Goal: Task Accomplishment & Management: Complete application form

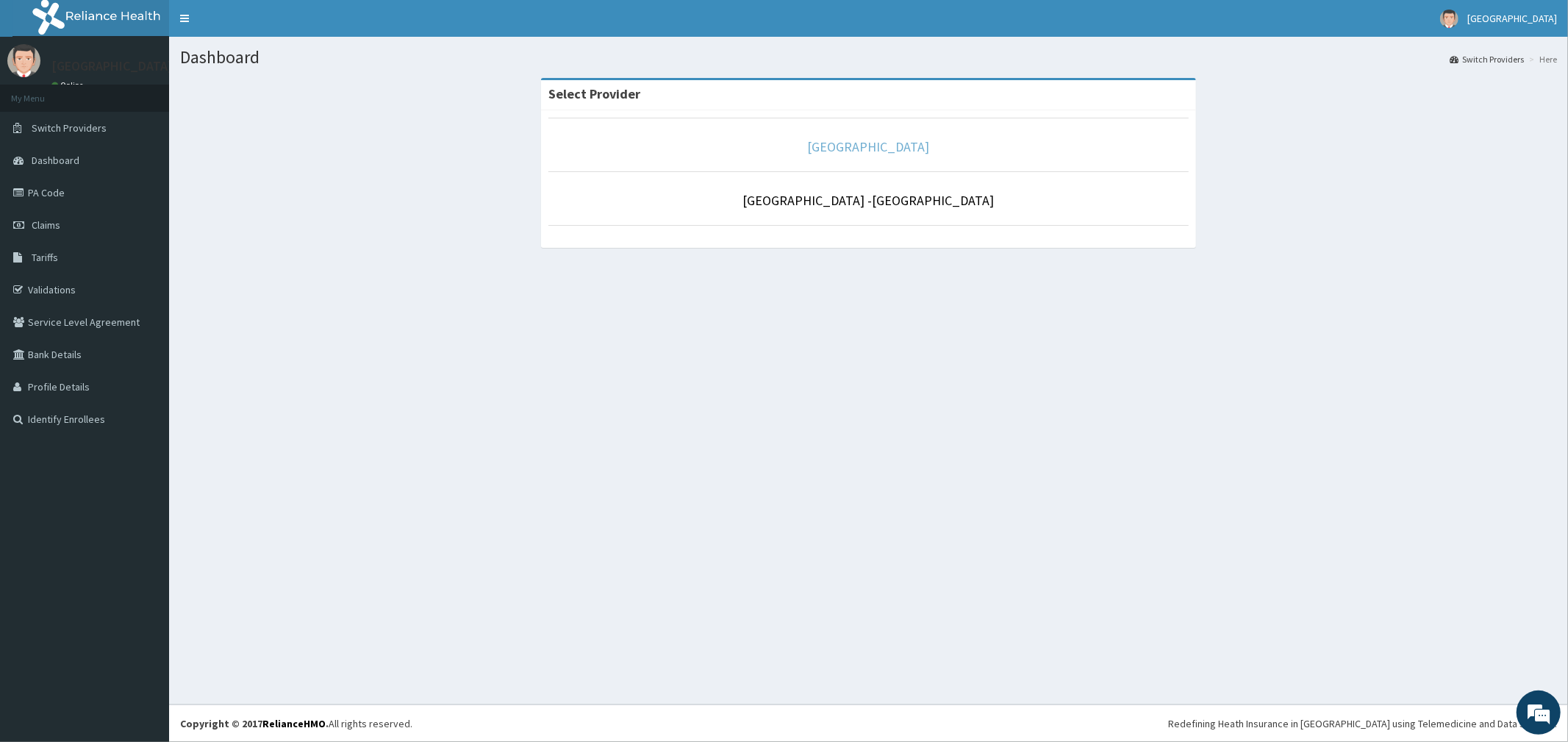
click at [868, 151] on link "[GEOGRAPHIC_DATA]" at bounding box center [869, 147] width 122 height 17
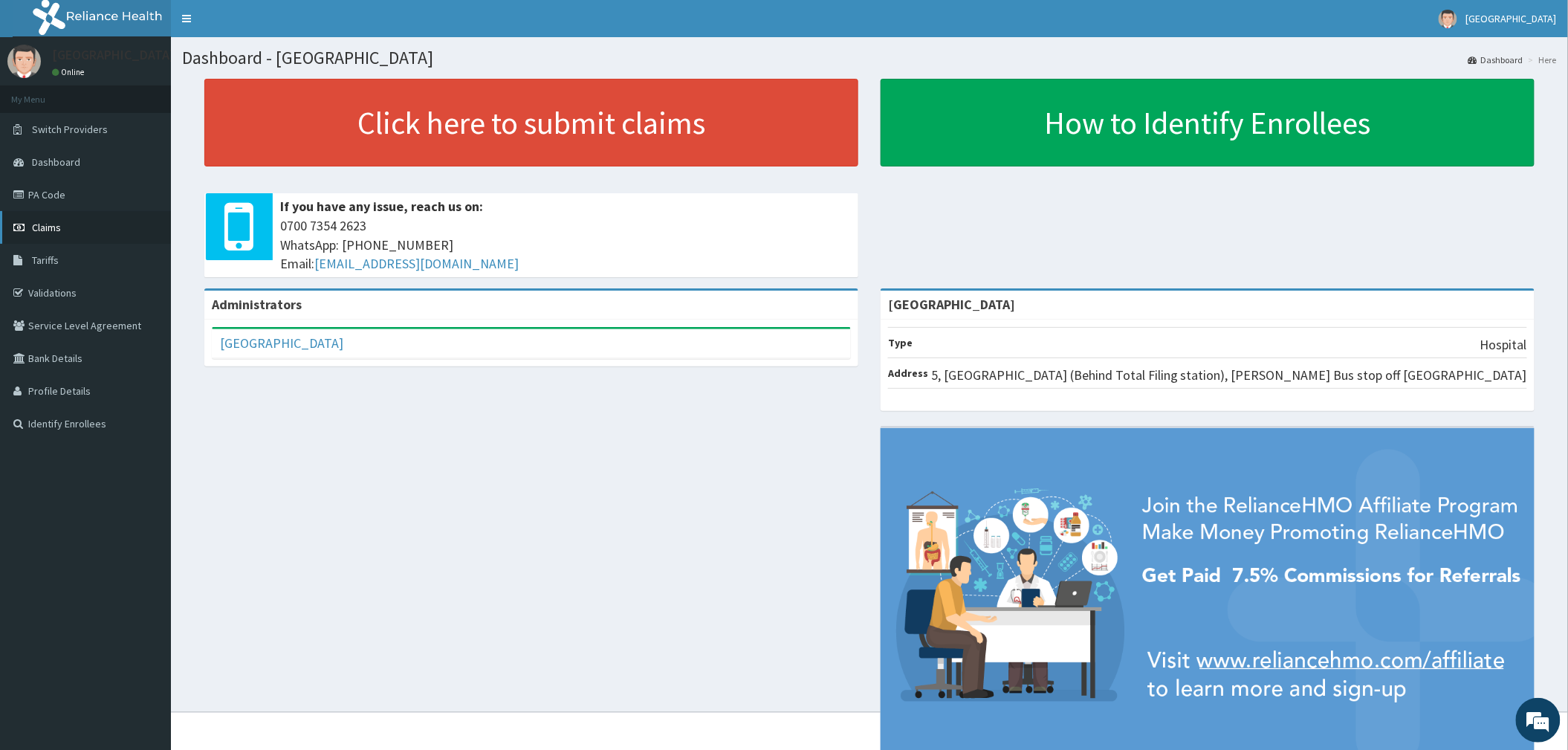
drag, startPoint x: 45, startPoint y: 221, endPoint x: 113, endPoint y: 211, distance: 68.7
click at [47, 221] on span "Claims" at bounding box center [46, 227] width 29 height 13
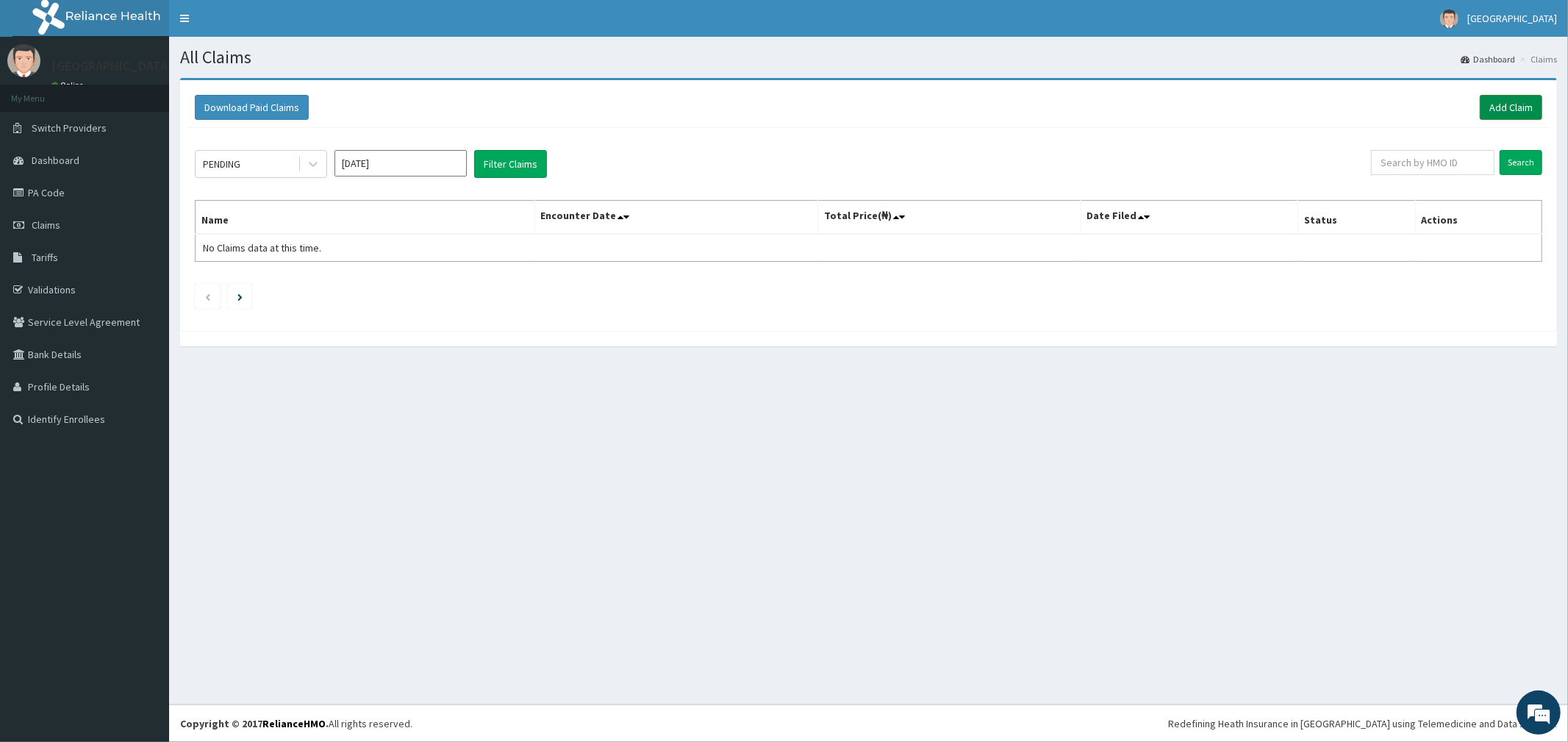
click at [1497, 107] on link "Add Claim" at bounding box center [1512, 107] width 63 height 25
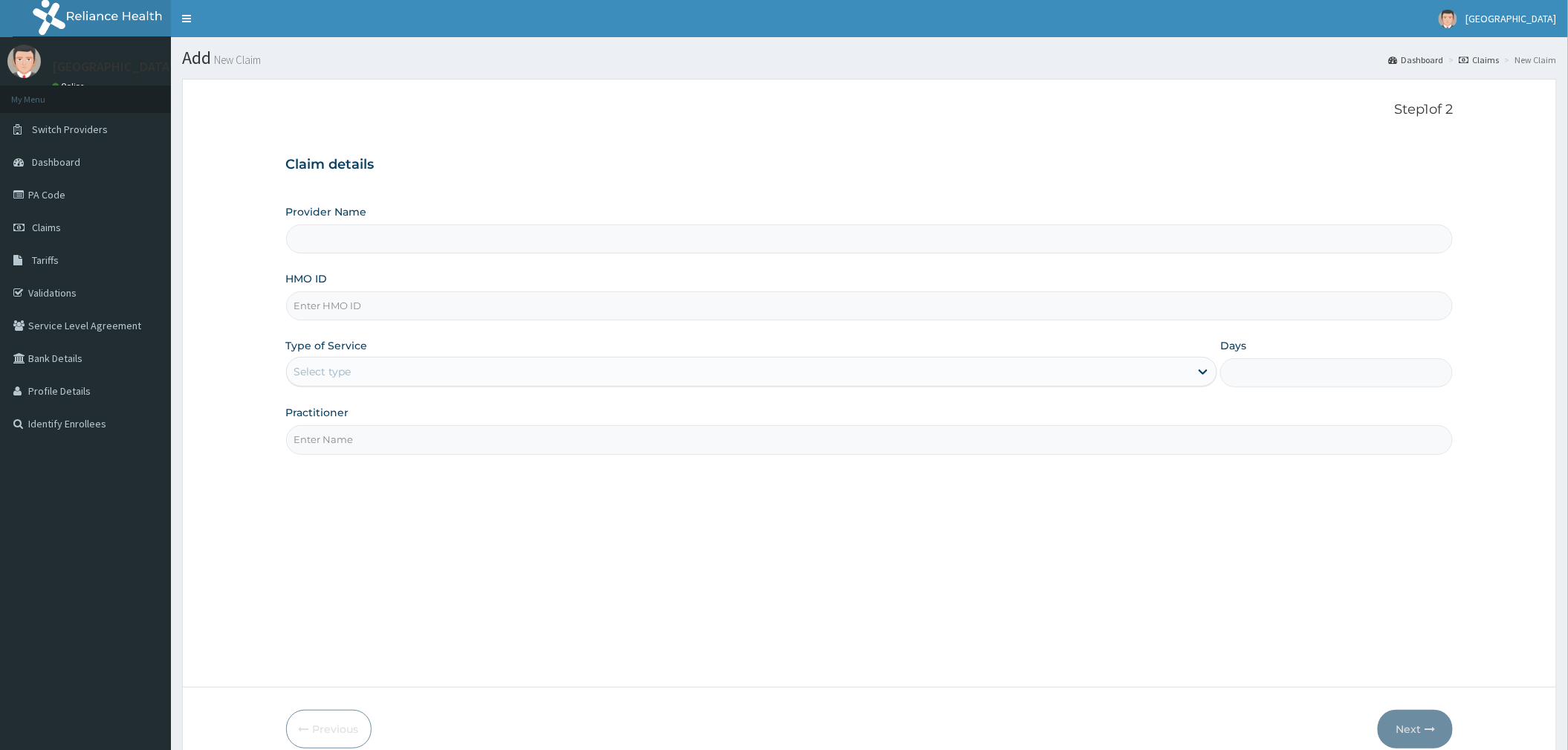
type input "[GEOGRAPHIC_DATA]"
click at [328, 320] on input "HMO ID" at bounding box center [869, 305] width 1167 height 29
type input "VTE/10105/A"
click at [345, 374] on div "Select type" at bounding box center [323, 371] width 57 height 15
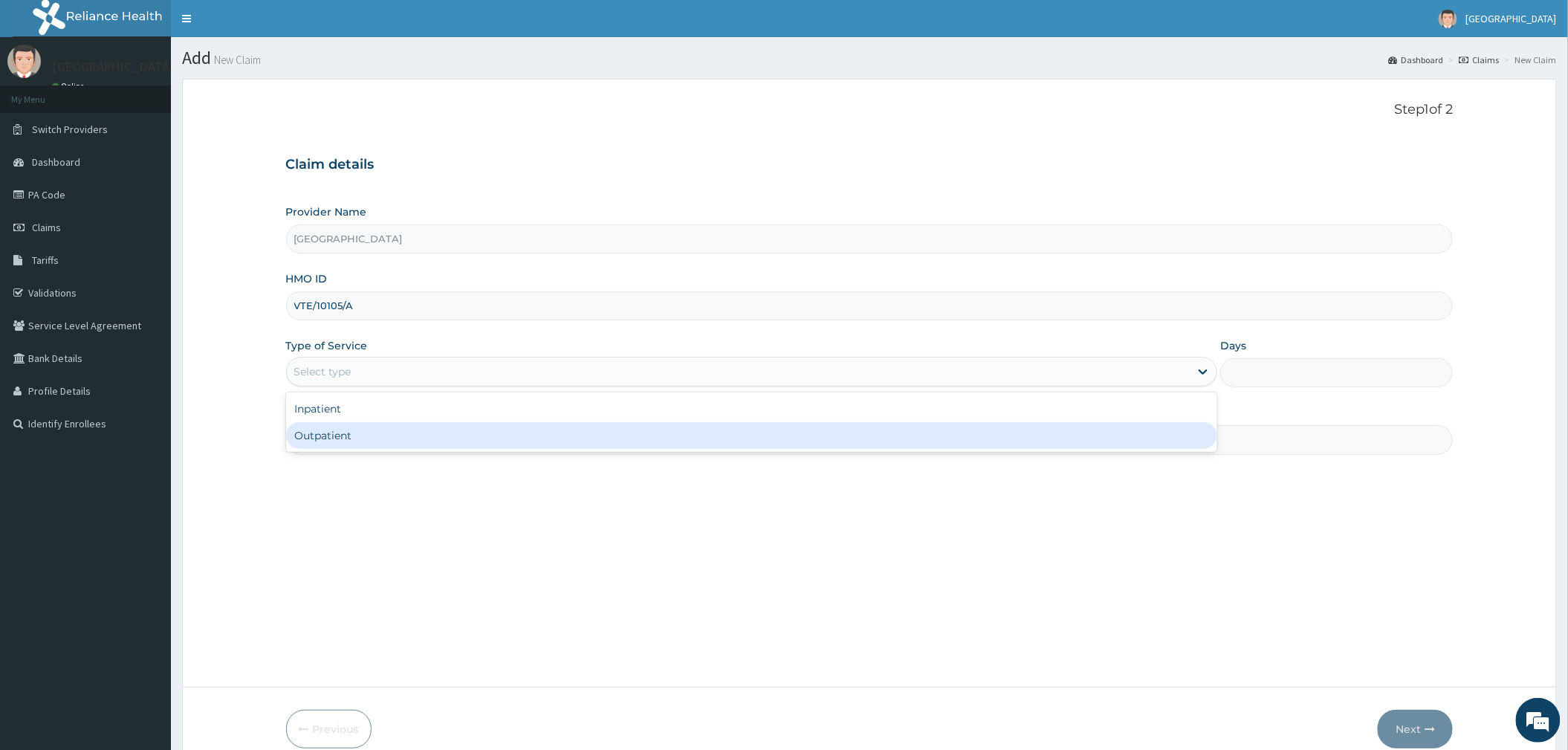
click at [350, 430] on div "Outpatient" at bounding box center [752, 435] width 931 height 27
type input "1"
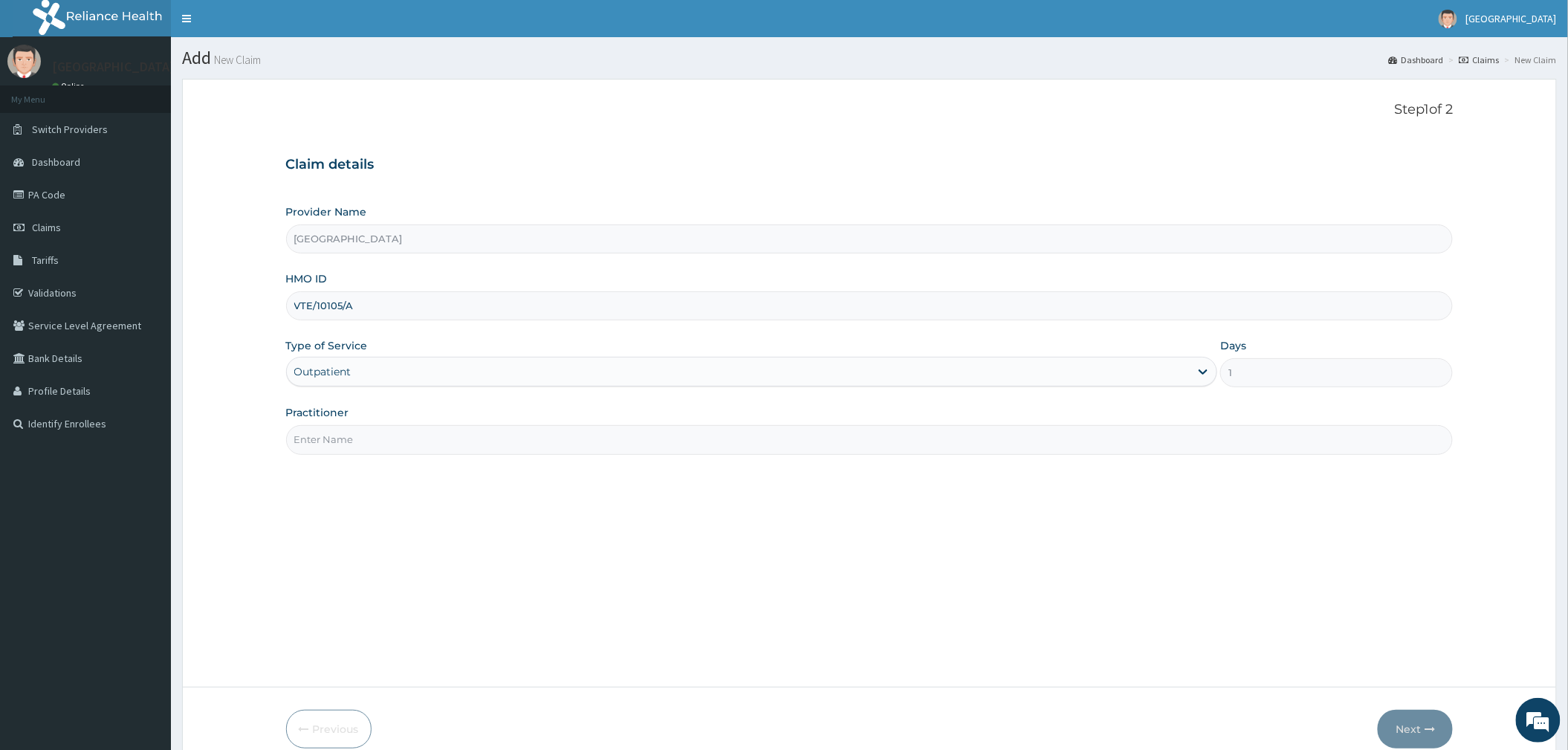
click at [348, 432] on input "Practitioner" at bounding box center [869, 439] width 1167 height 29
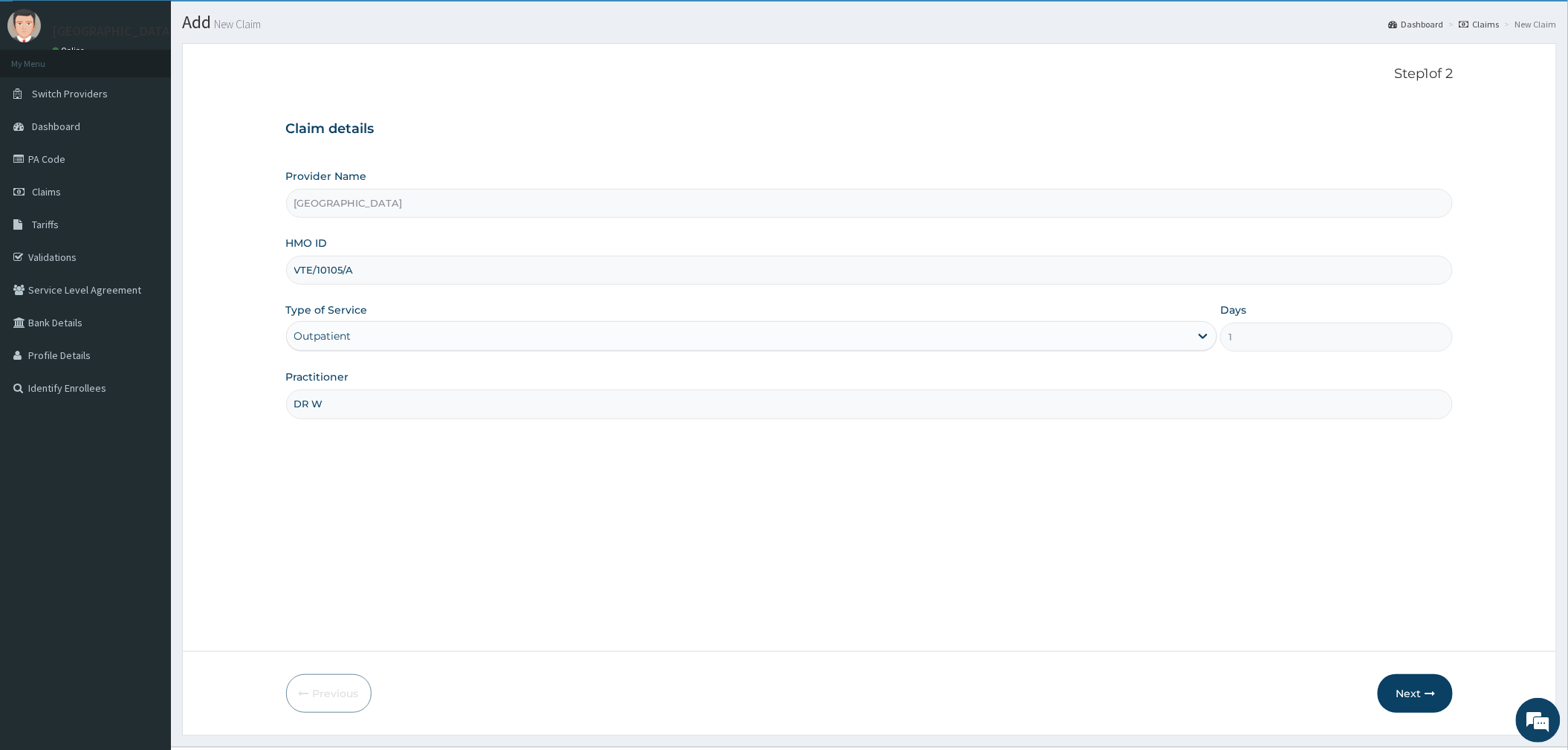
scroll to position [71, 0]
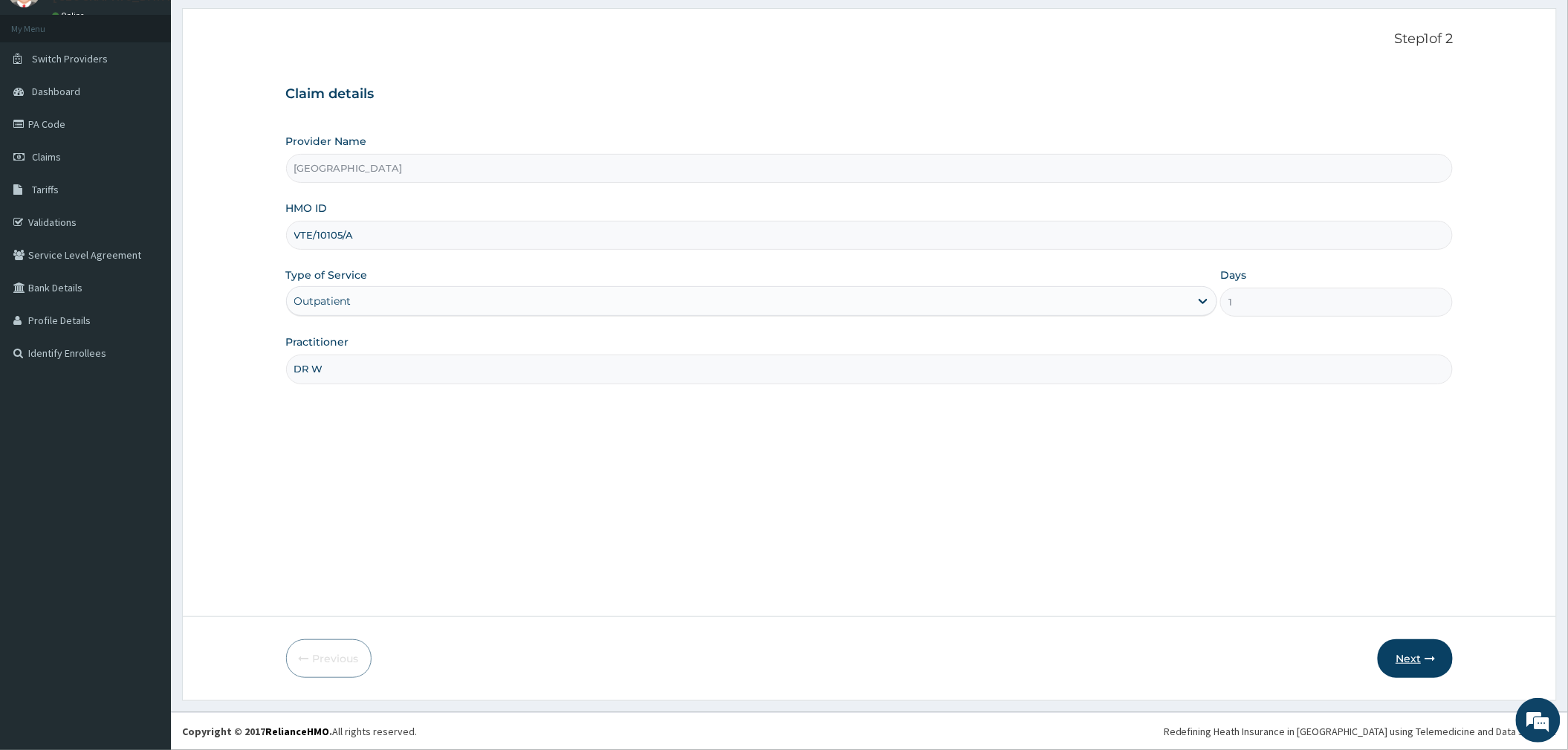
type input "DR W"
click at [1426, 661] on icon "button" at bounding box center [1429, 658] width 10 height 10
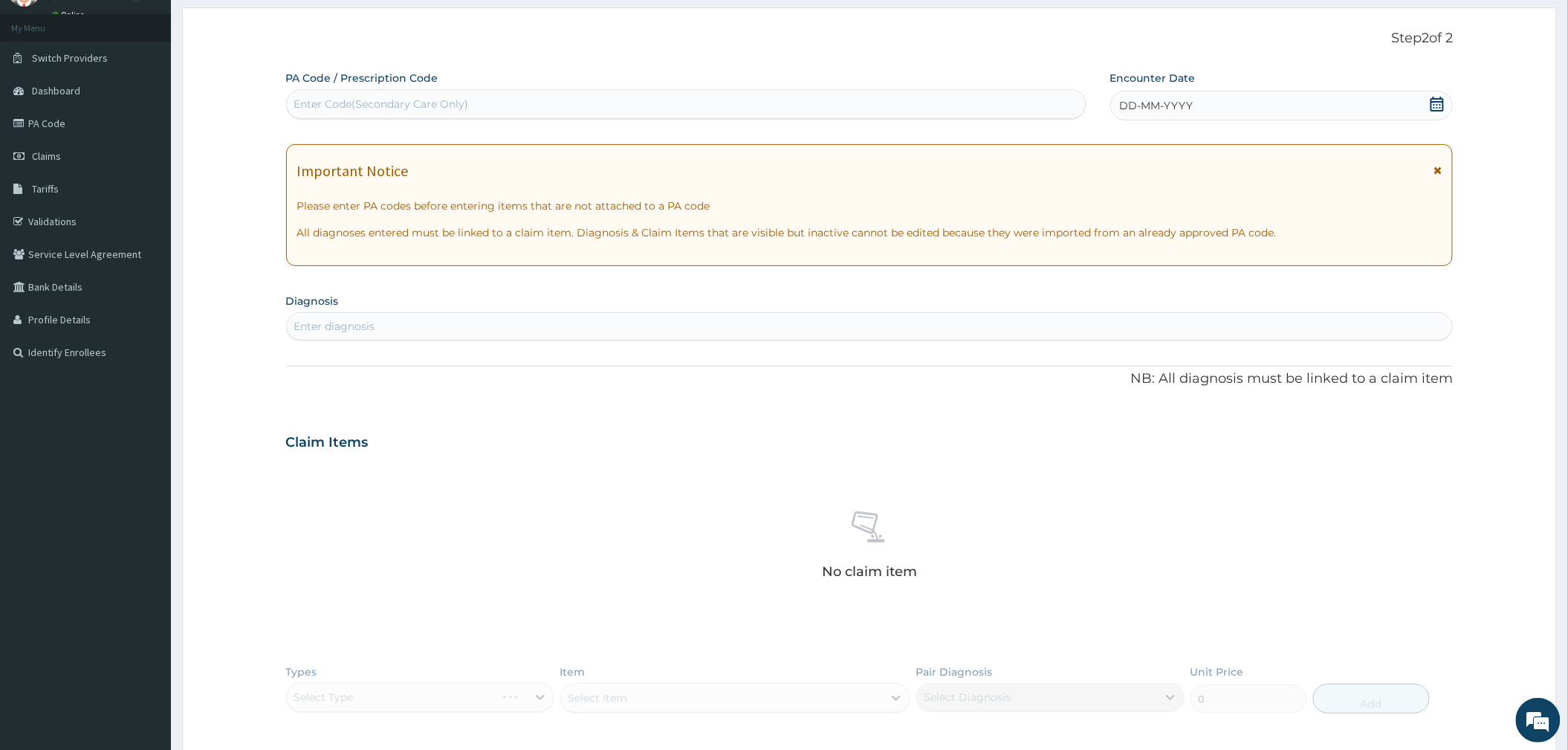
click at [1437, 103] on icon at bounding box center [1437, 104] width 15 height 15
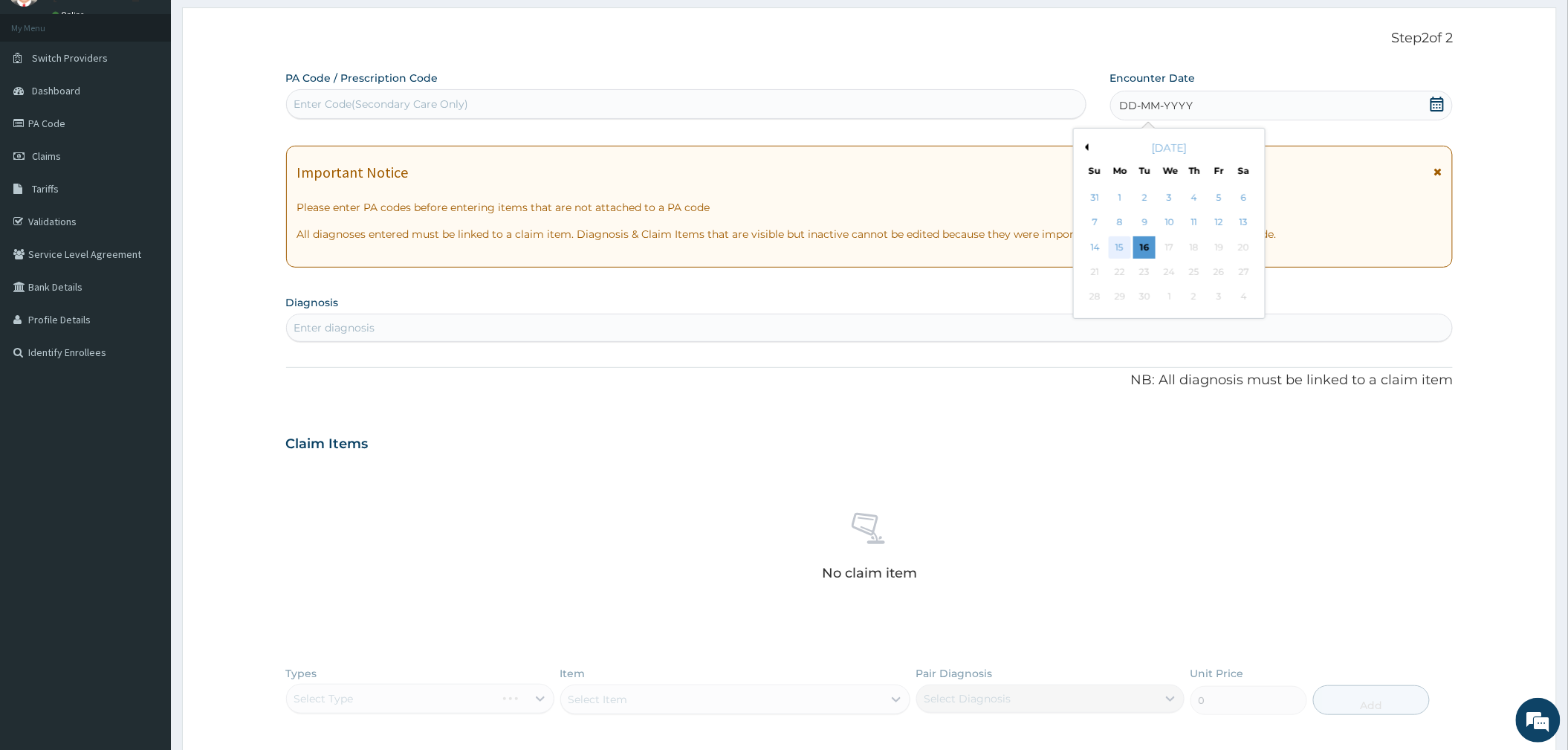
click at [1113, 248] on div "15" at bounding box center [1119, 248] width 22 height 22
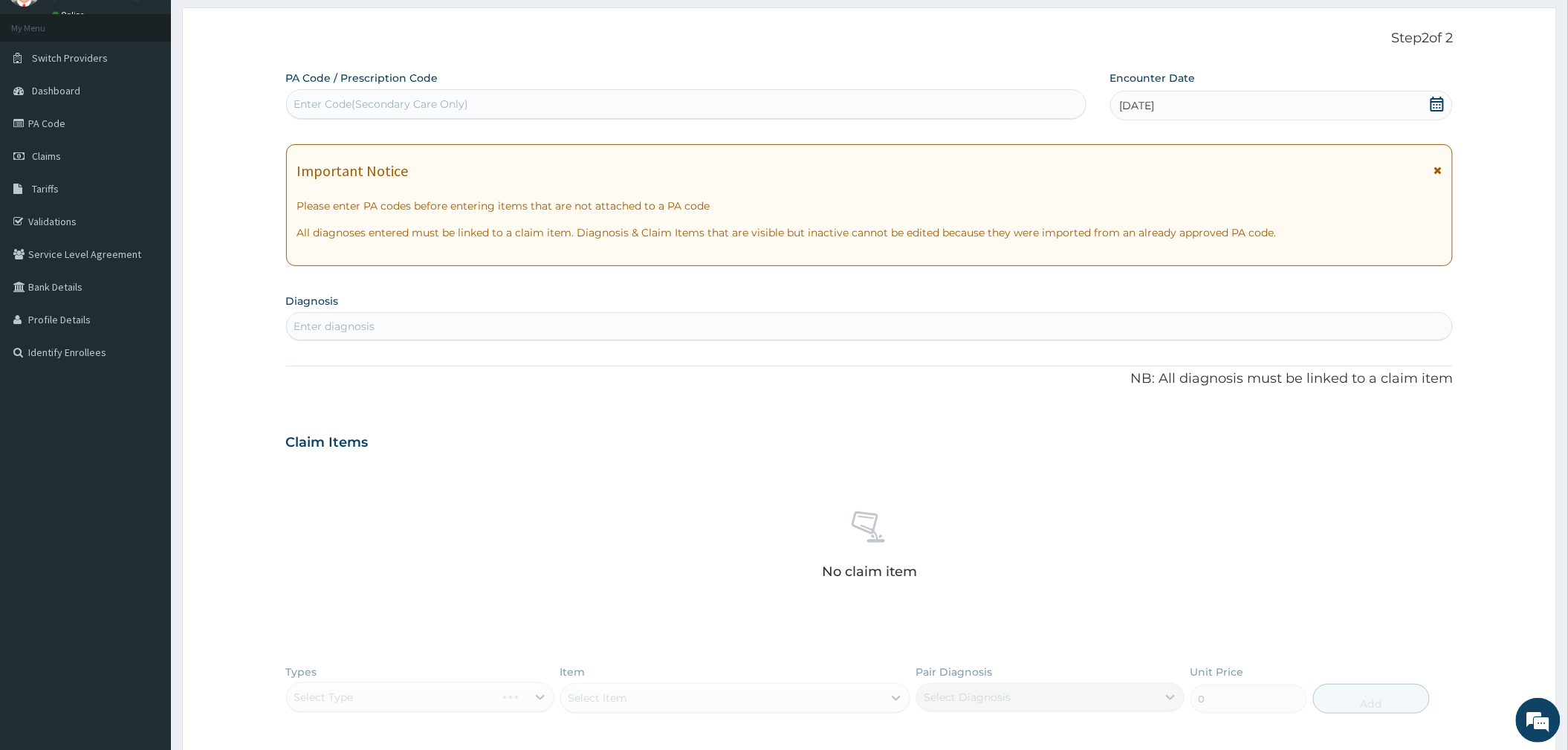
click at [328, 322] on div "Enter diagnosis" at bounding box center [335, 326] width 81 height 15
type input "FEVER"
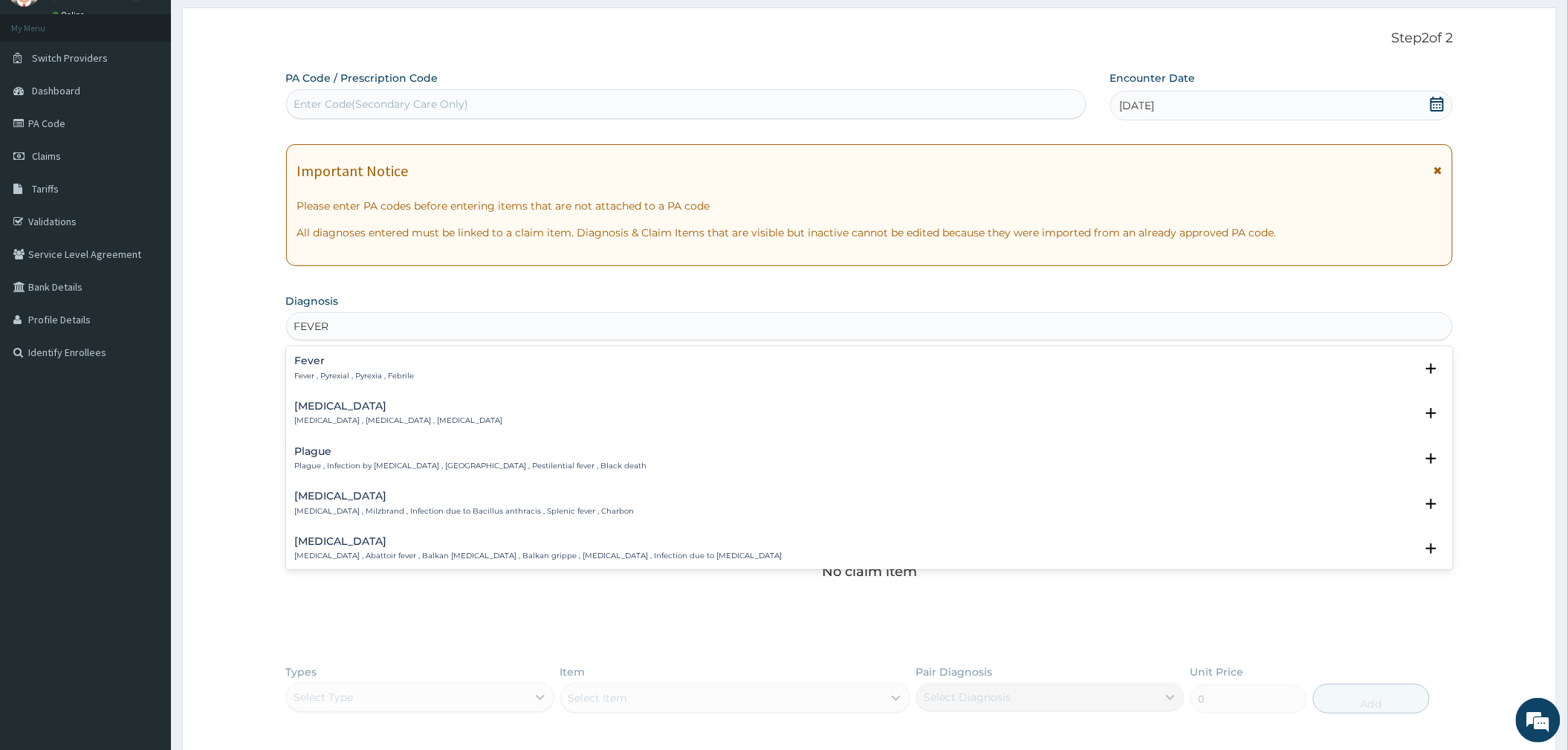
click at [354, 369] on div "Fever Fever , Pyrexial , Pyrexia , Febrile" at bounding box center [354, 368] width 119 height 26
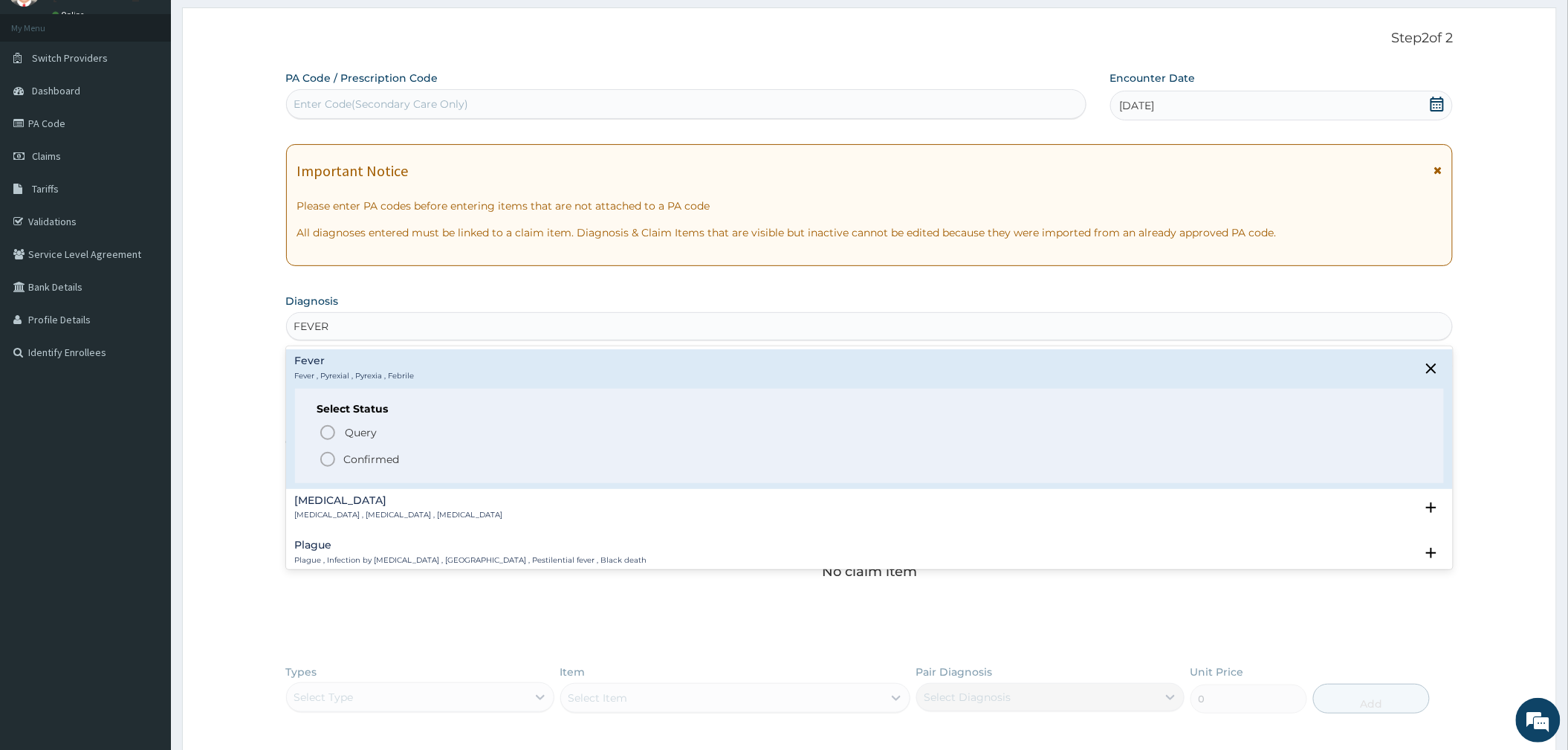
click at [352, 464] on p "Confirmed" at bounding box center [372, 459] width 55 height 15
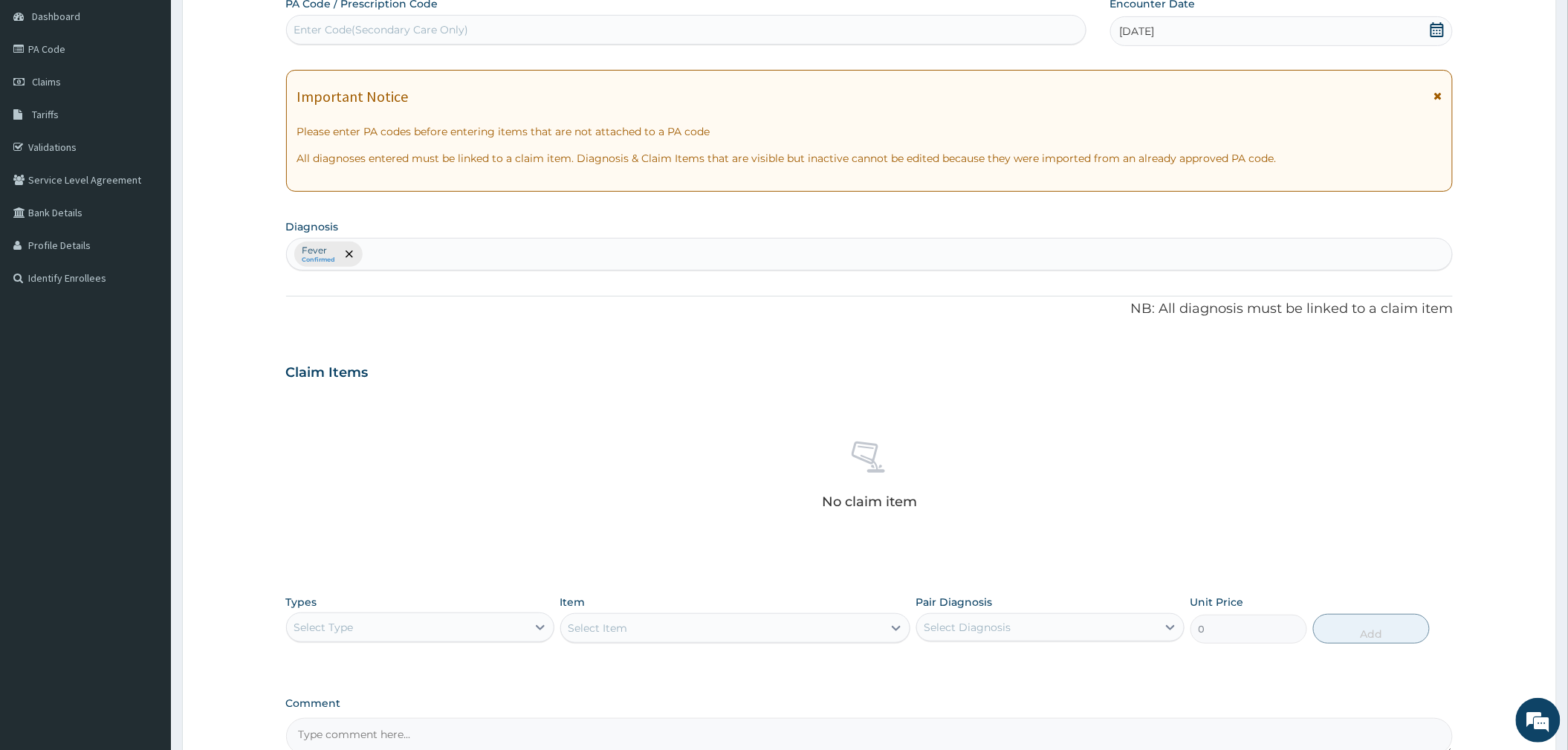
scroll to position [309, 0]
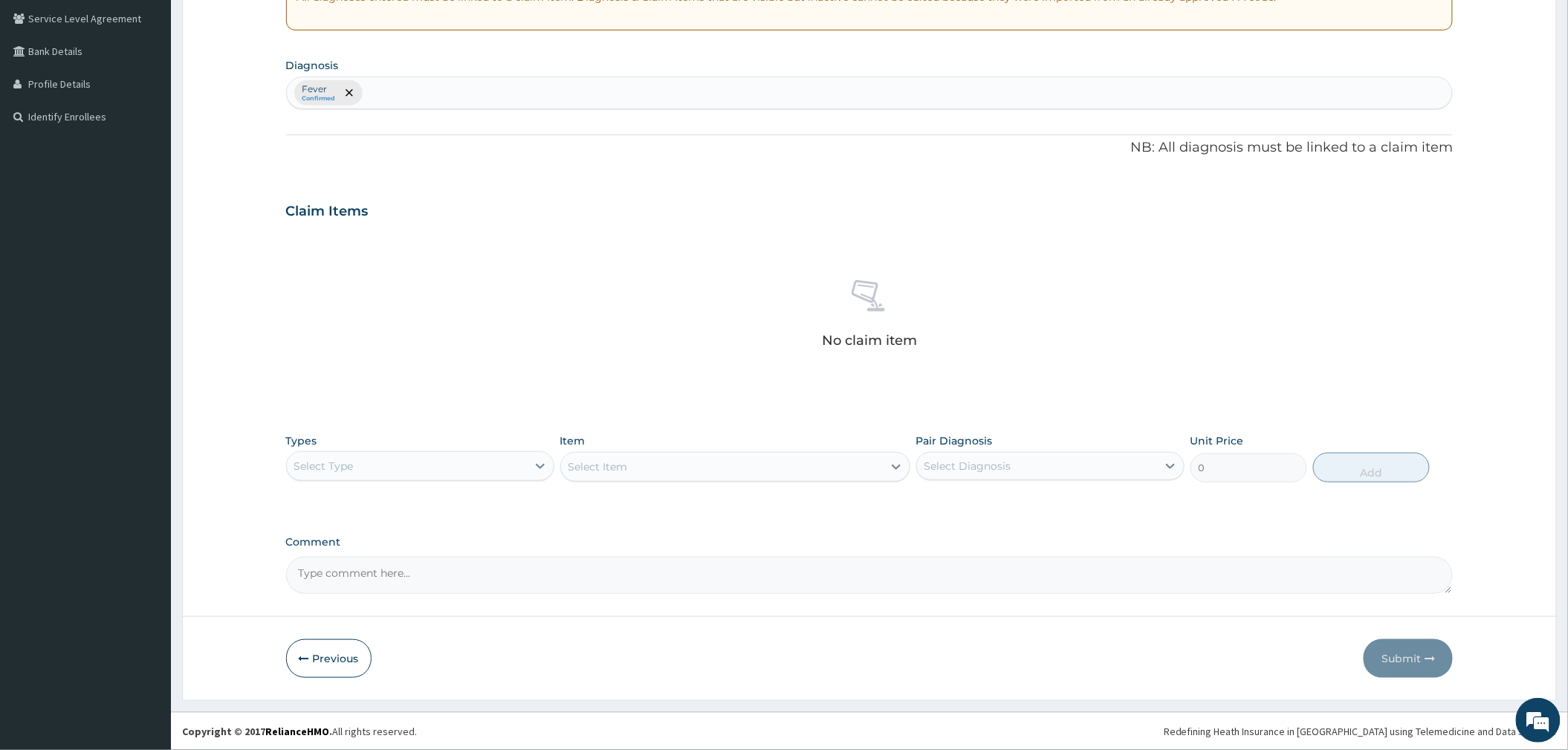
click at [434, 462] on div "Select Type" at bounding box center [407, 466] width 240 height 24
click at [358, 654] on div "Drugs" at bounding box center [420, 664] width 268 height 27
click at [1014, 468] on div "Select Diagnosis" at bounding box center [1036, 466] width 240 height 24
click at [939, 513] on div "Fever" at bounding box center [1050, 504] width 268 height 31
checkbox input "true"
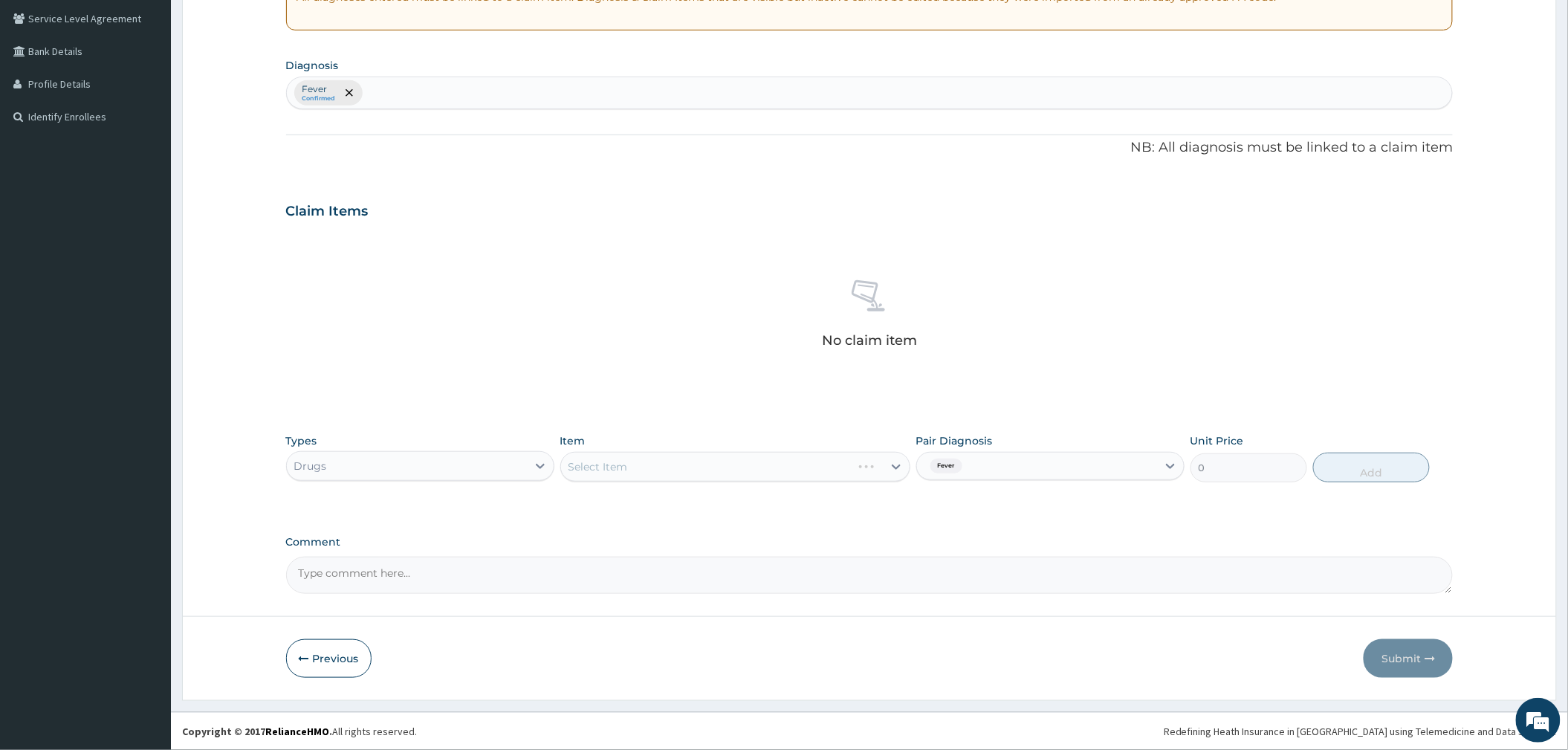
click at [684, 471] on div "Select Item" at bounding box center [735, 467] width 350 height 30
click at [716, 468] on div "Select Item" at bounding box center [735, 467] width 350 height 30
click at [729, 471] on div "Select Item" at bounding box center [722, 467] width 322 height 24
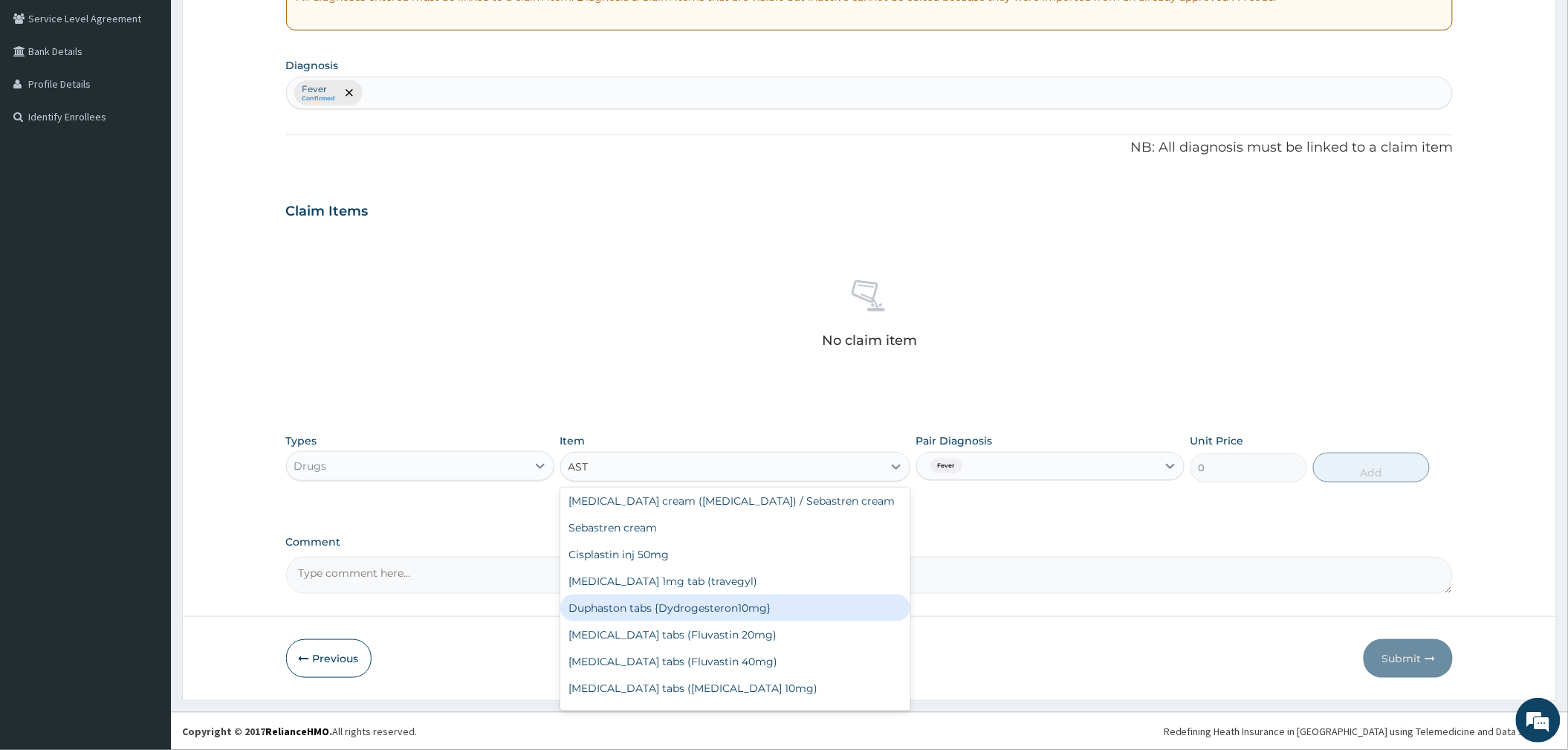
scroll to position [0, 0]
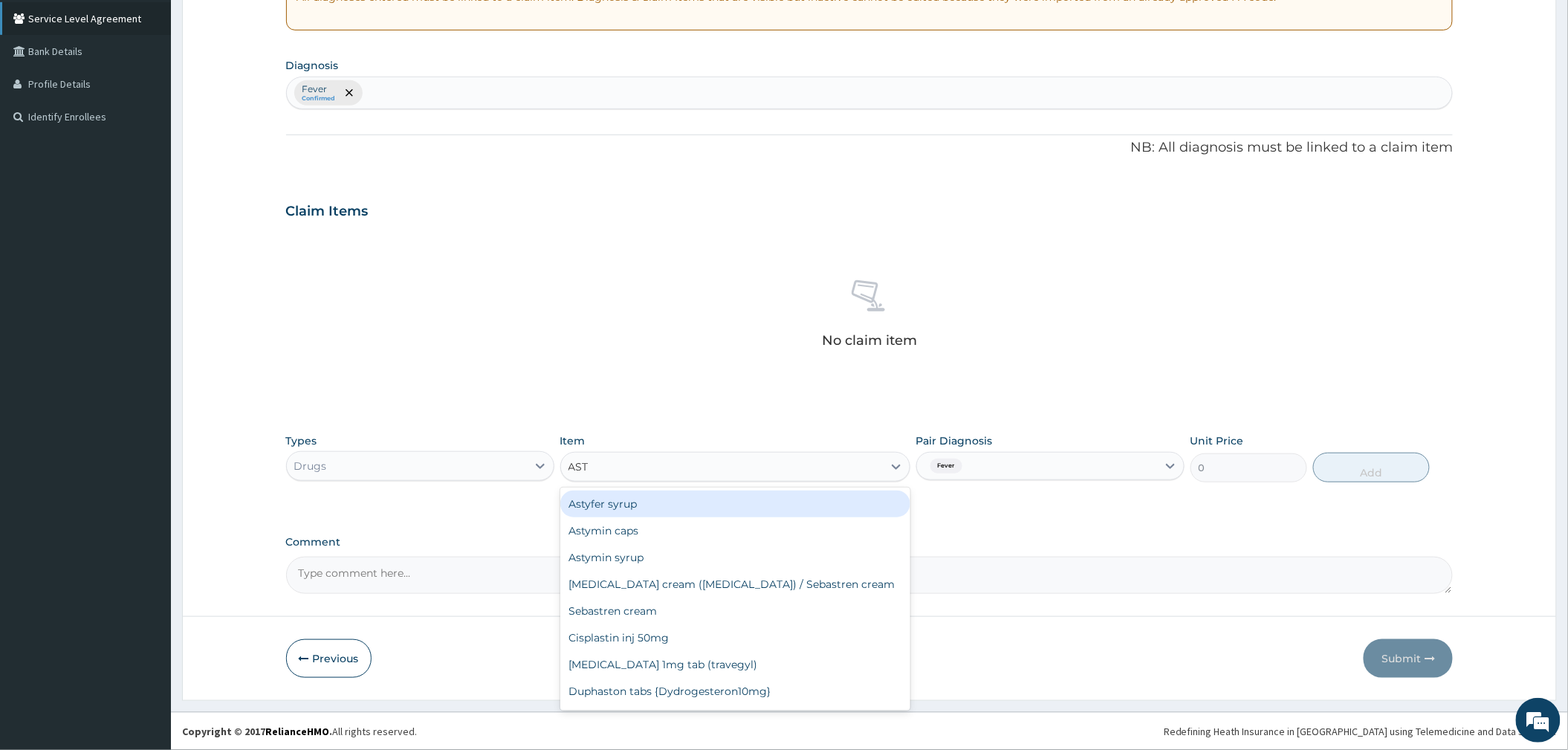
type input "AST"
